Goal: Information Seeking & Learning: Learn about a topic

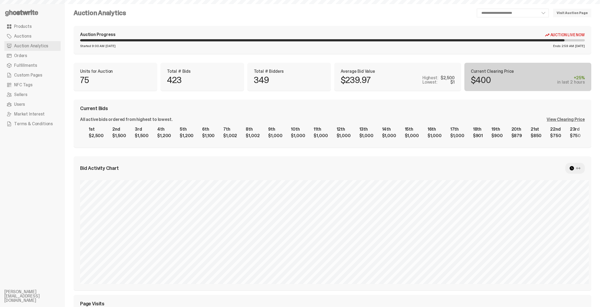
scroll to position [126, 0]
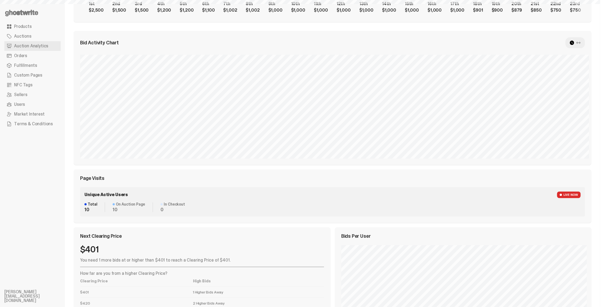
select select "**"
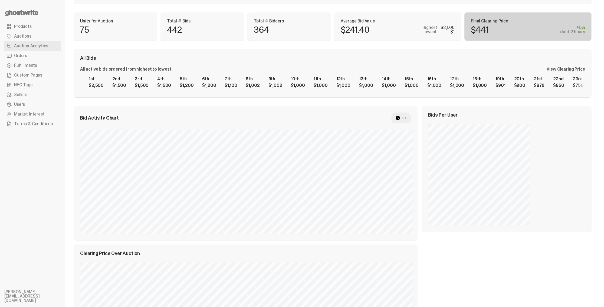
scroll to position [0, 0]
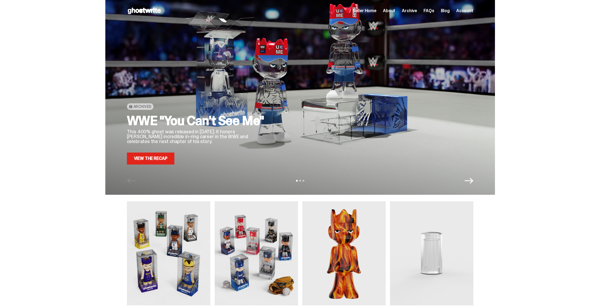
click at [160, 161] on link "View the Recap" at bounding box center [151, 159] width 48 height 12
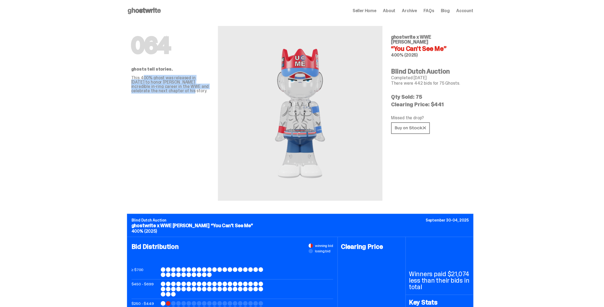
drag, startPoint x: 149, startPoint y: 80, endPoint x: 179, endPoint y: 88, distance: 30.3
click at [178, 90] on p "This 400% ghost was released in September of 2025 to honor John Cena's incredib…" at bounding box center [170, 84] width 78 height 17
click at [178, 85] on p "This 400% ghost was released in September of 2025 to honor John Cena's incredib…" at bounding box center [170, 84] width 78 height 17
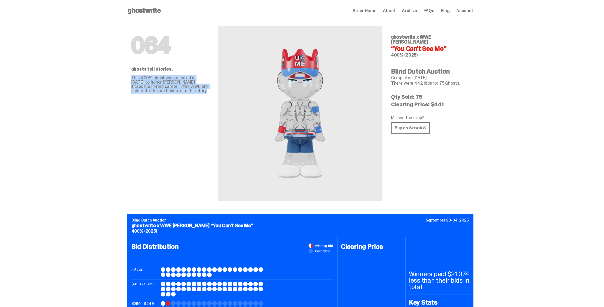
click at [172, 81] on p "This 400% ghost was released in September of 2025 to honor John Cena's incredib…" at bounding box center [170, 84] width 78 height 17
click at [169, 85] on p "This 400% ghost was released in September of 2025 to honor John Cena's incredib…" at bounding box center [170, 84] width 78 height 17
drag, startPoint x: 164, startPoint y: 85, endPoint x: 178, endPoint y: 86, distance: 13.5
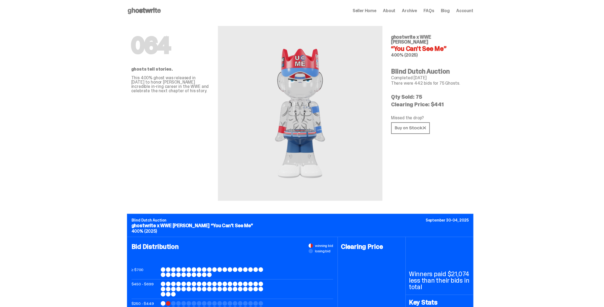
click at [178, 88] on p "This 400% ghost was released in September of 2025 to honor John Cena's incredib…" at bounding box center [170, 84] width 78 height 17
click at [177, 84] on p "This 400% ghost was released in September of 2025 to honor John Cena's incredib…" at bounding box center [170, 84] width 78 height 17
click at [165, 80] on p "This 400% ghost was released in September of 2025 to honor John Cena's incredib…" at bounding box center [170, 84] width 78 height 17
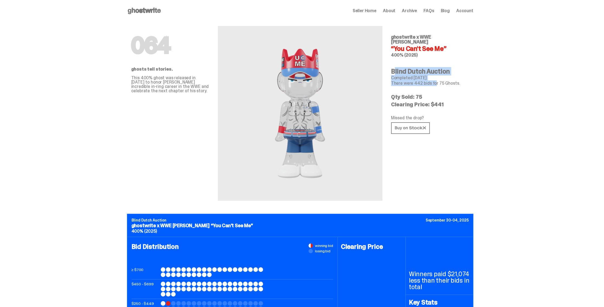
drag, startPoint x: 397, startPoint y: 66, endPoint x: 432, endPoint y: 76, distance: 36.6
click at [432, 76] on div "064 ghostwrite x WWE John Cena “You Can't See Me” 400% (2025) Blind Dutch Aucti…" at bounding box center [430, 111] width 78 height 179
click at [432, 81] on p "There were 442 bids for 75 Ghosts." at bounding box center [430, 83] width 78 height 4
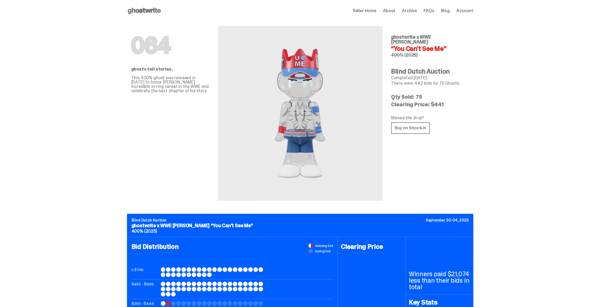
click at [429, 76] on p "Completed Oct 04, 2025" at bounding box center [430, 78] width 78 height 4
click at [424, 76] on p "Completed Oct 04, 2025" at bounding box center [430, 78] width 78 height 4
drag, startPoint x: 415, startPoint y: 72, endPoint x: 436, endPoint y: 79, distance: 22.0
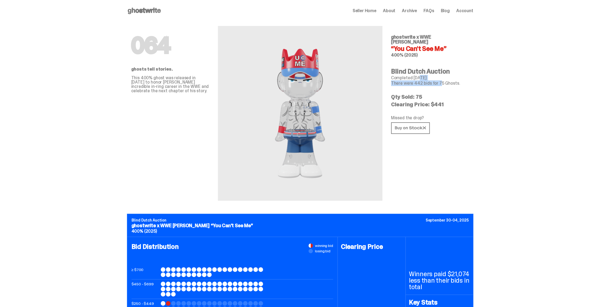
click at [436, 79] on div "064 ghostwrite x WWE John Cena “You Can't See Me” 400% (2025) Blind Dutch Aucti…" at bounding box center [430, 111] width 78 height 179
click at [436, 81] on p "There were 442 bids for 75 Ghosts." at bounding box center [430, 83] width 78 height 4
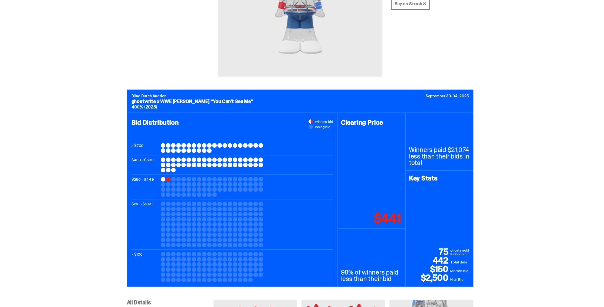
scroll to position [135, 0]
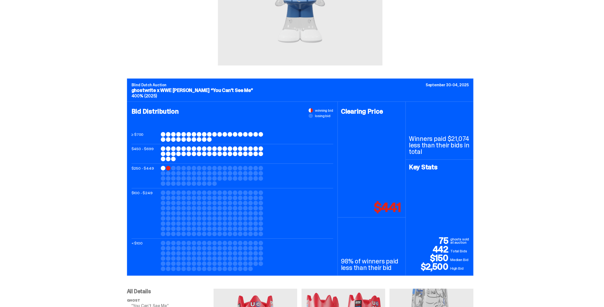
drag, startPoint x: 375, startPoint y: 206, endPoint x: 401, endPoint y: 207, distance: 25.7
click at [401, 207] on p "$441" at bounding box center [387, 207] width 27 height 13
click at [390, 206] on p "$441" at bounding box center [387, 207] width 27 height 13
